Goal: Transaction & Acquisition: Purchase product/service

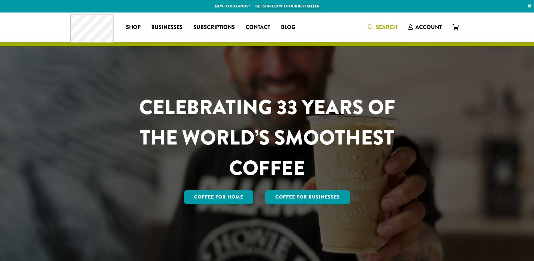
click at [378, 27] on span "Search" at bounding box center [386, 27] width 21 height 8
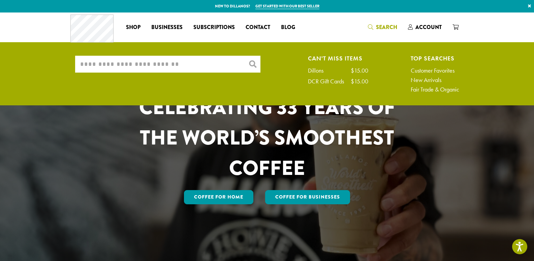
click at [121, 72] on input "What are you searching for?" at bounding box center [167, 64] width 185 height 17
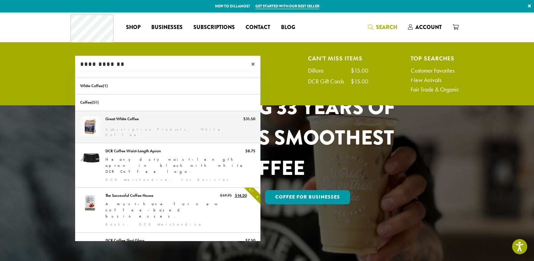
type input "**********"
click at [89, 121] on link "Great White Coffee" at bounding box center [167, 127] width 185 height 32
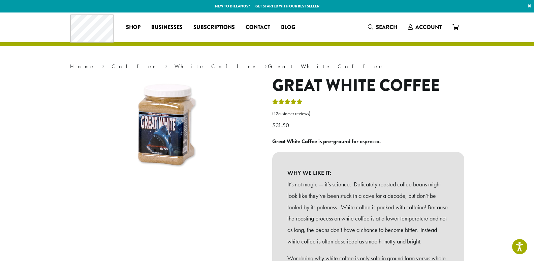
click at [175, 130] on img at bounding box center [166, 126] width 101 height 101
click at [370, 26] on icon "Search" at bounding box center [370, 26] width 5 height 5
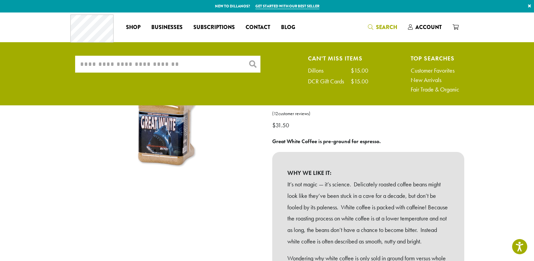
click at [324, 68] on div "Dillons" at bounding box center [319, 70] width 22 height 6
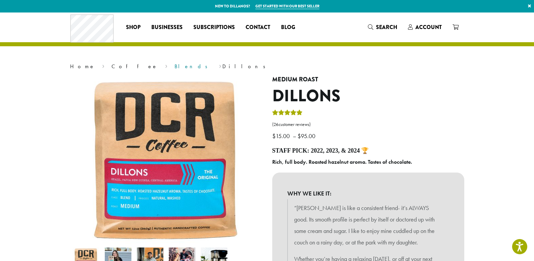
click at [175, 67] on link "Blends" at bounding box center [193, 66] width 37 height 7
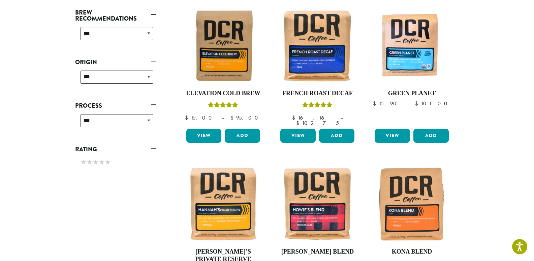
scroll to position [270, 0]
